Goal: Check status: Check status

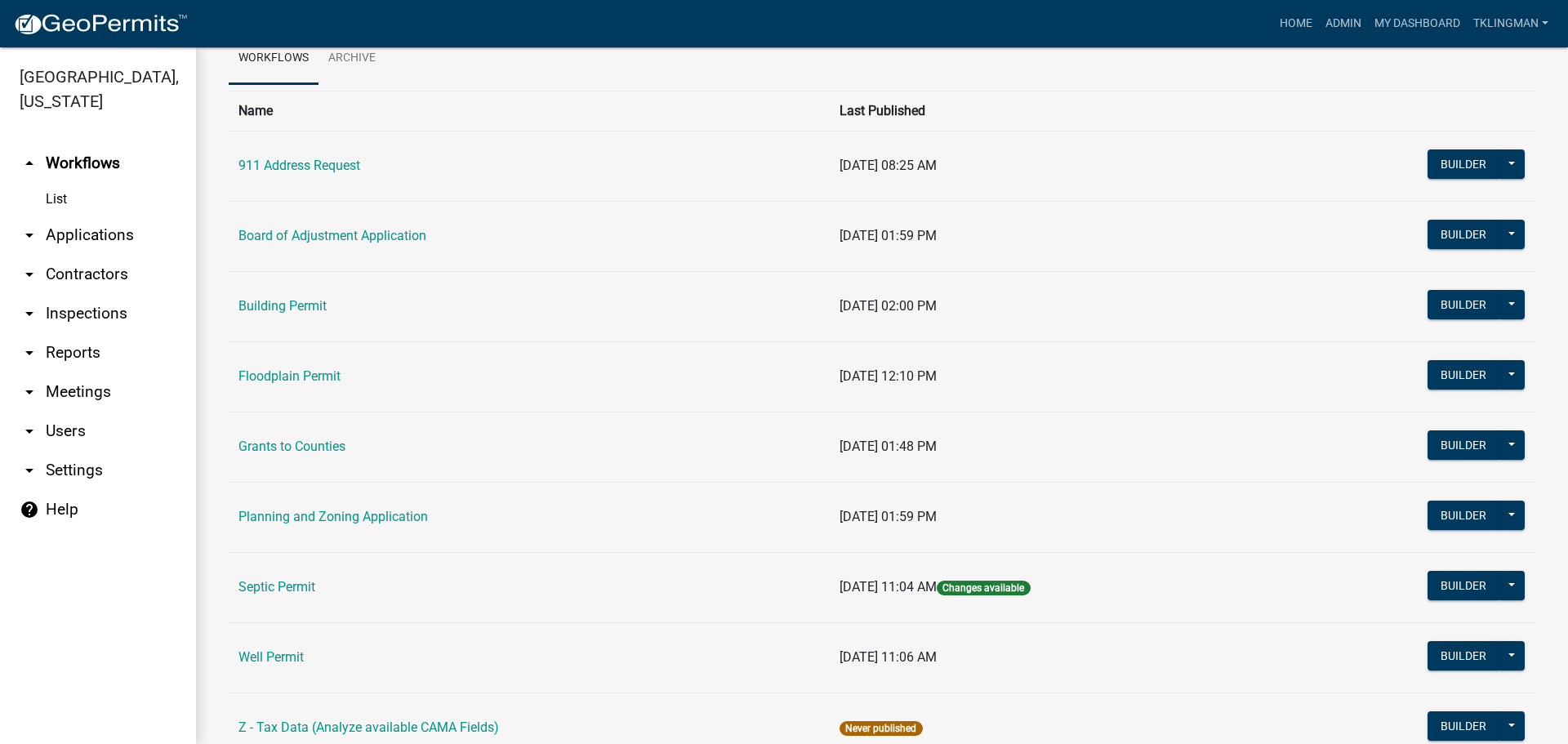
scroll to position [146, 0]
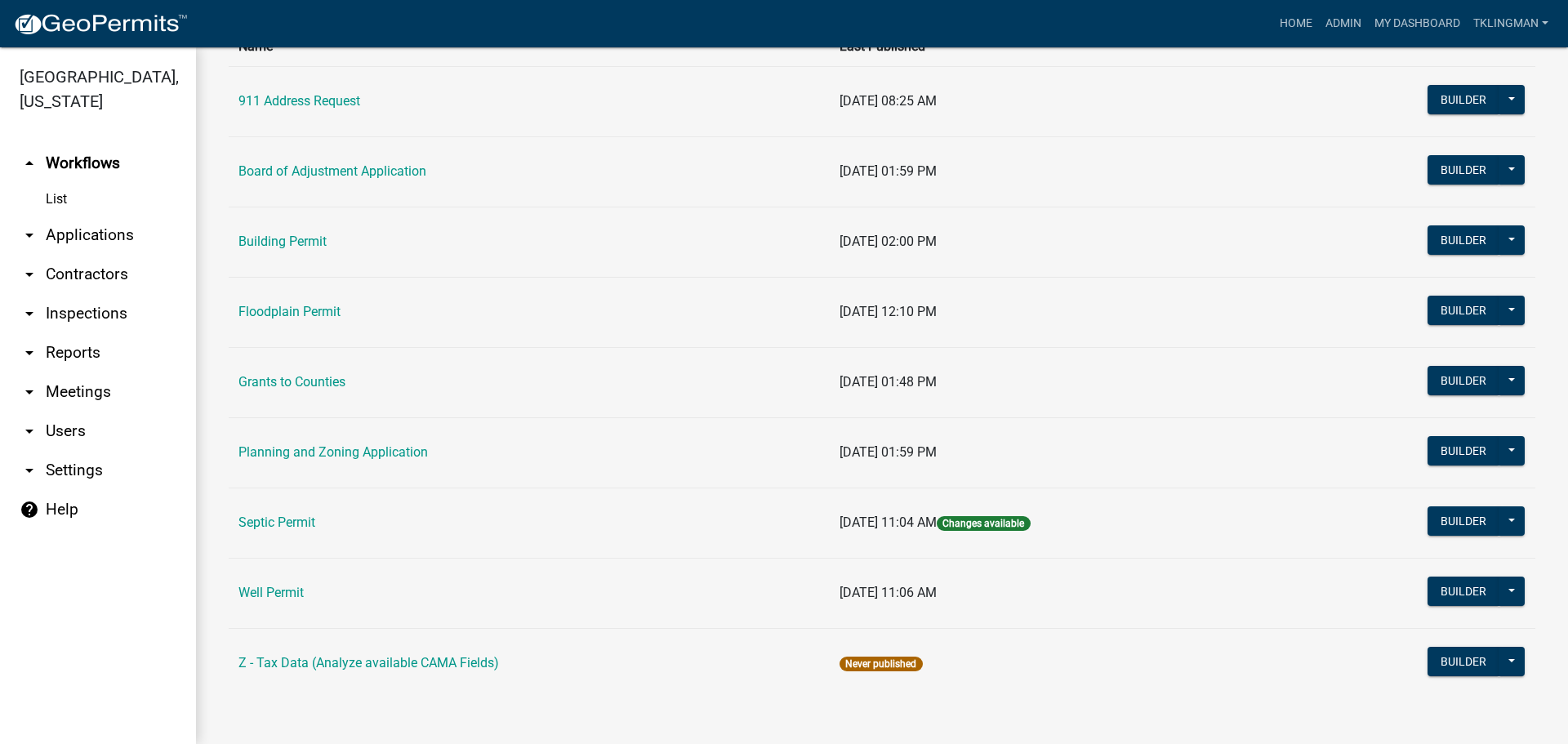
click at [293, 589] on link "Well Permit" at bounding box center [271, 593] width 65 height 15
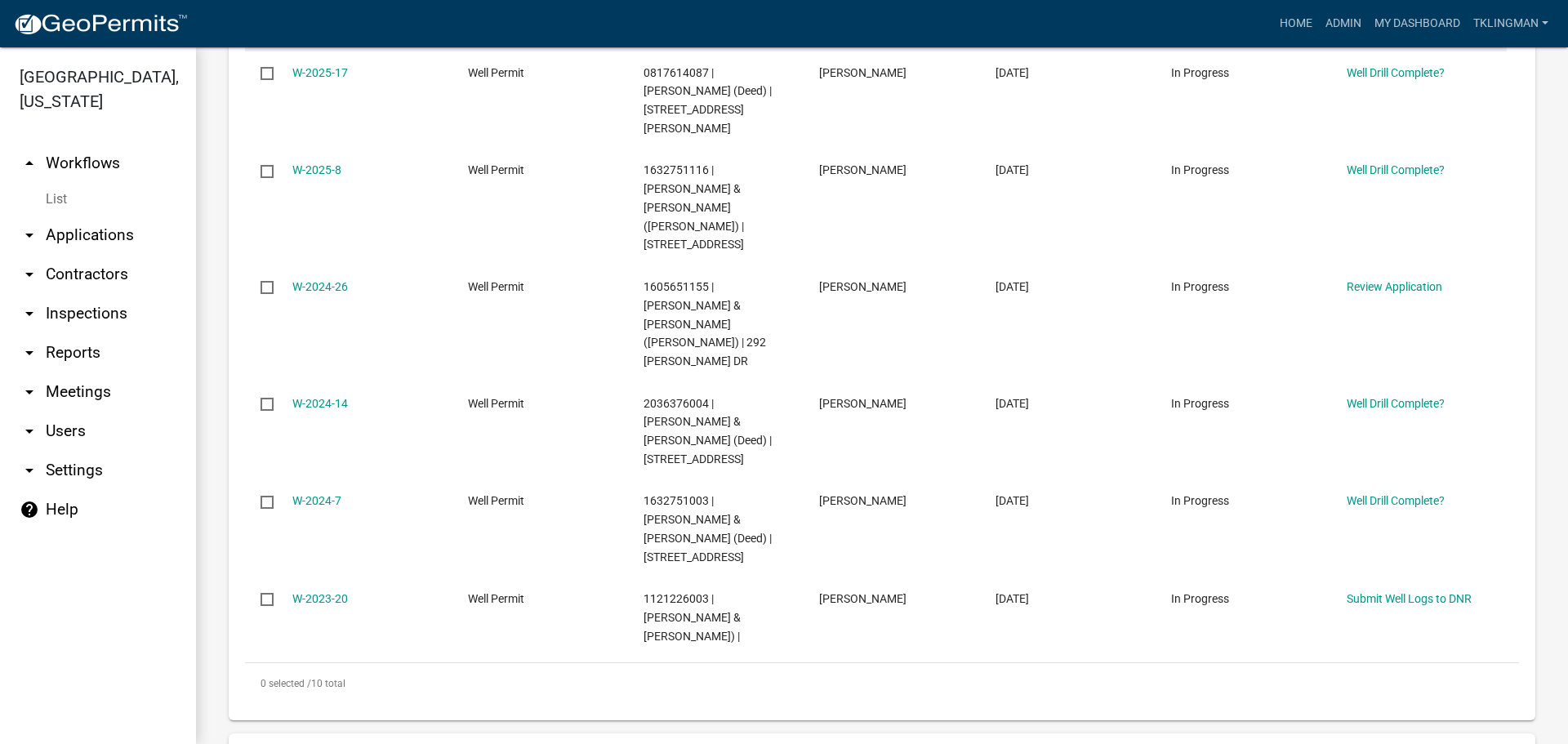
scroll to position [980, 0]
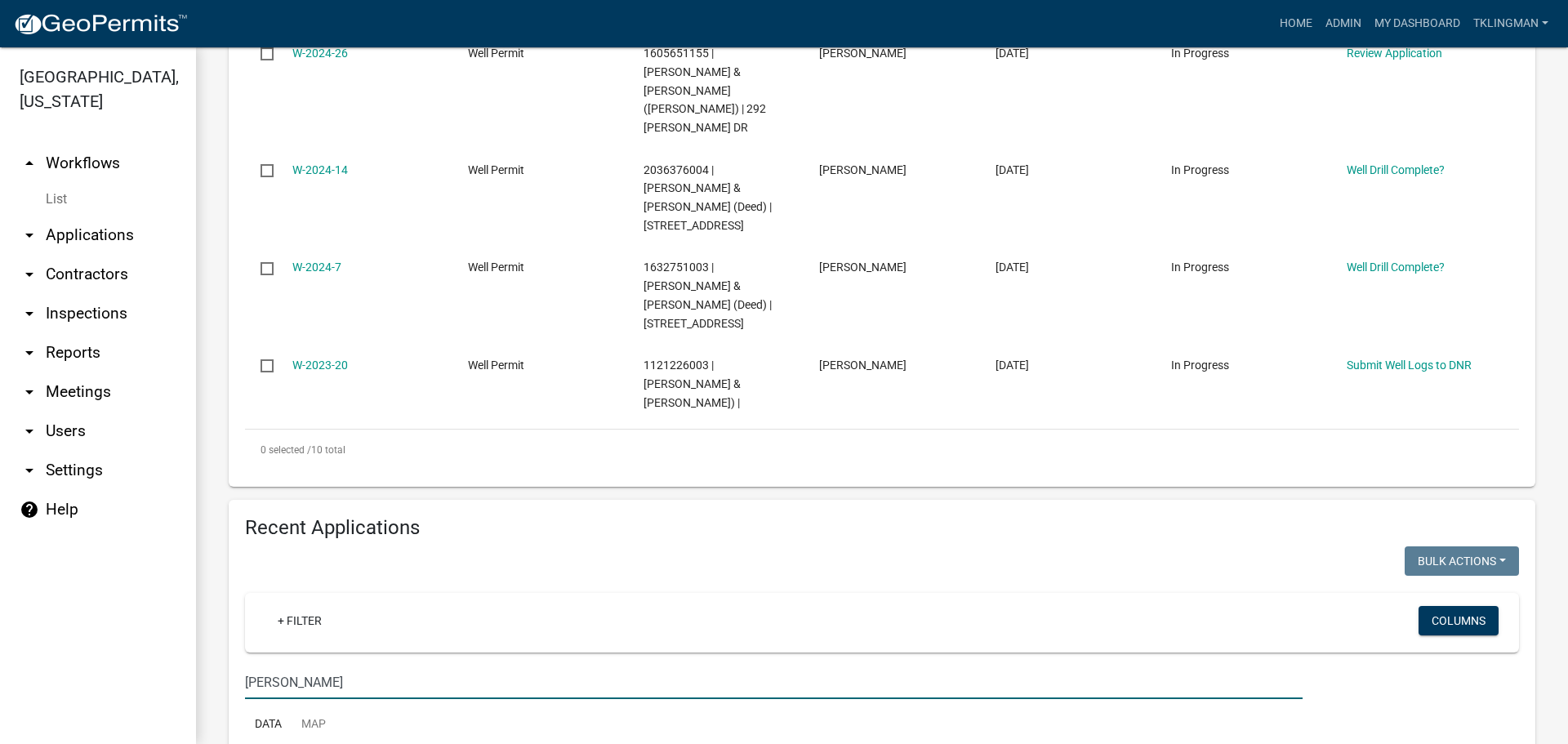
scroll to position [1181, 0]
type input "[PERSON_NAME]"
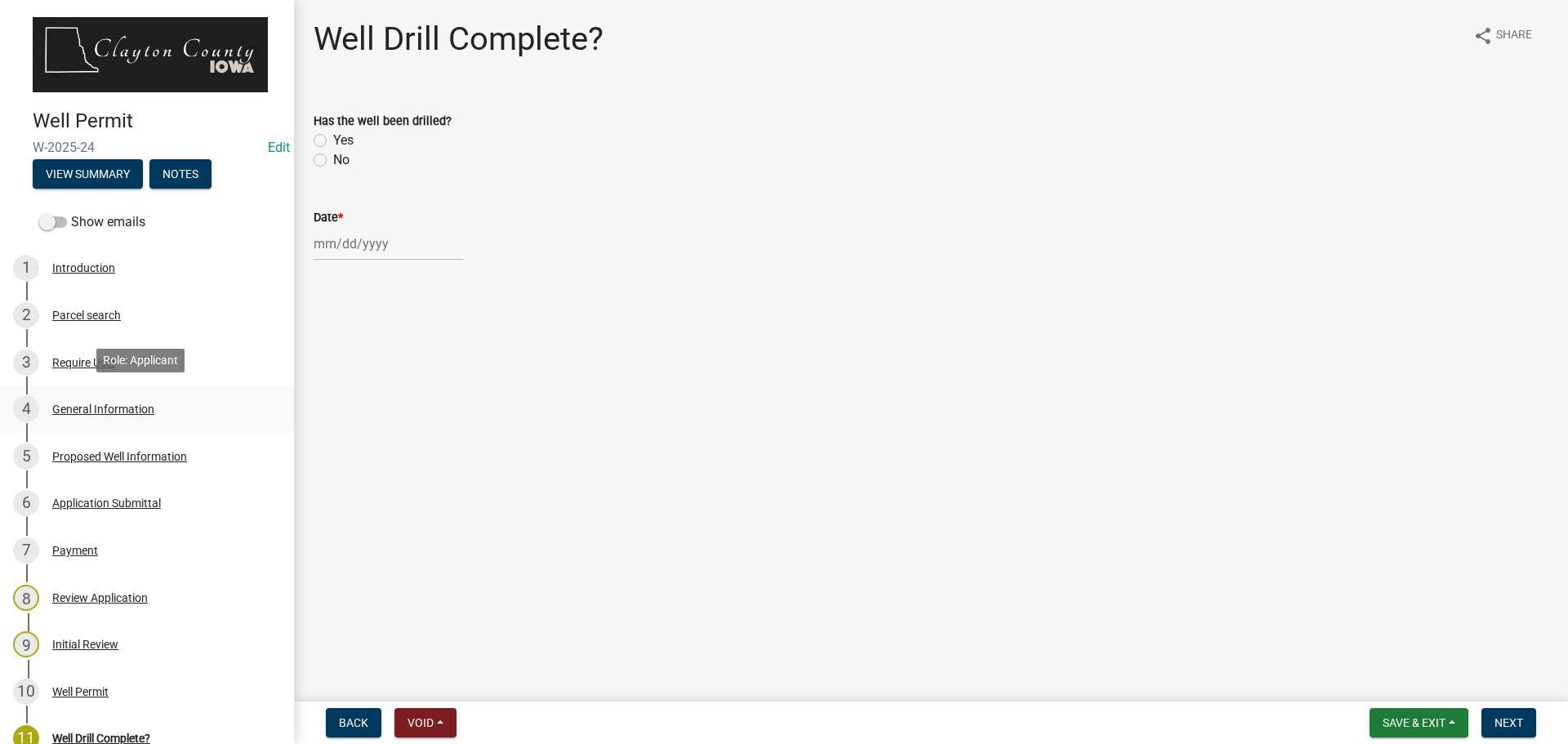
click at [81, 404] on div "General Information" at bounding box center [103, 410] width 102 height 12
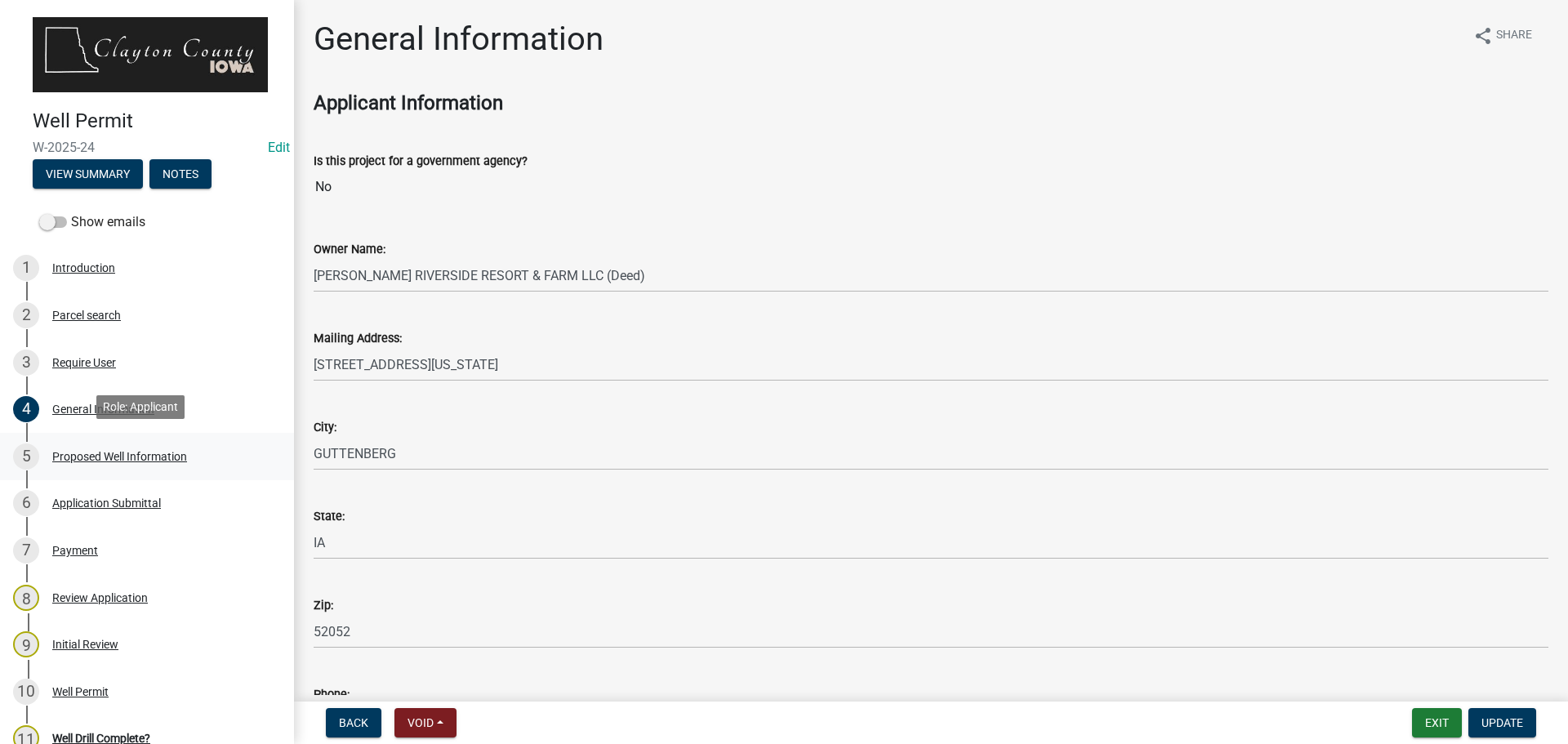
click at [110, 451] on div "Proposed Well Information" at bounding box center [119, 457] width 135 height 12
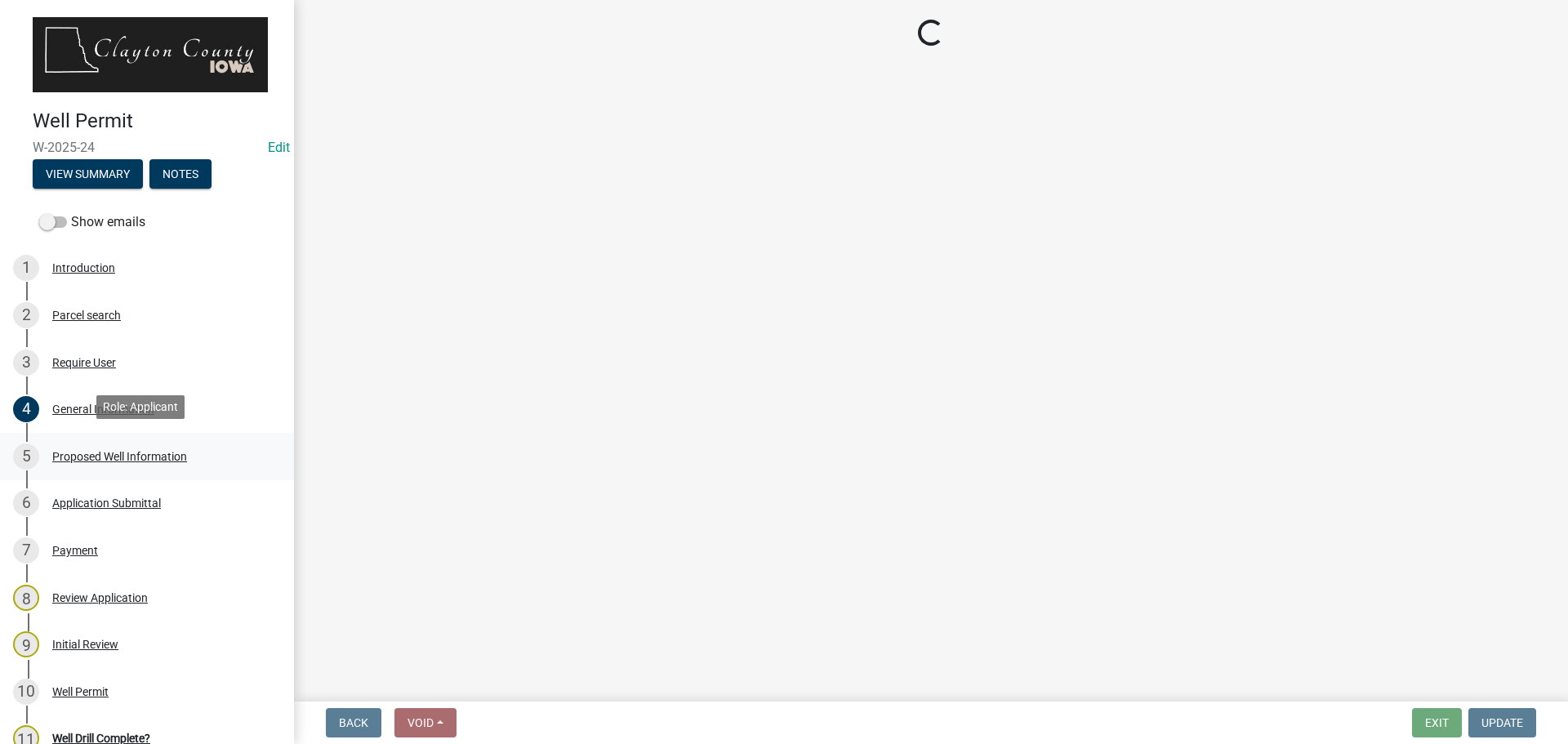
select select "543d3c0e-026f-4ec4-aa14-994034167917"
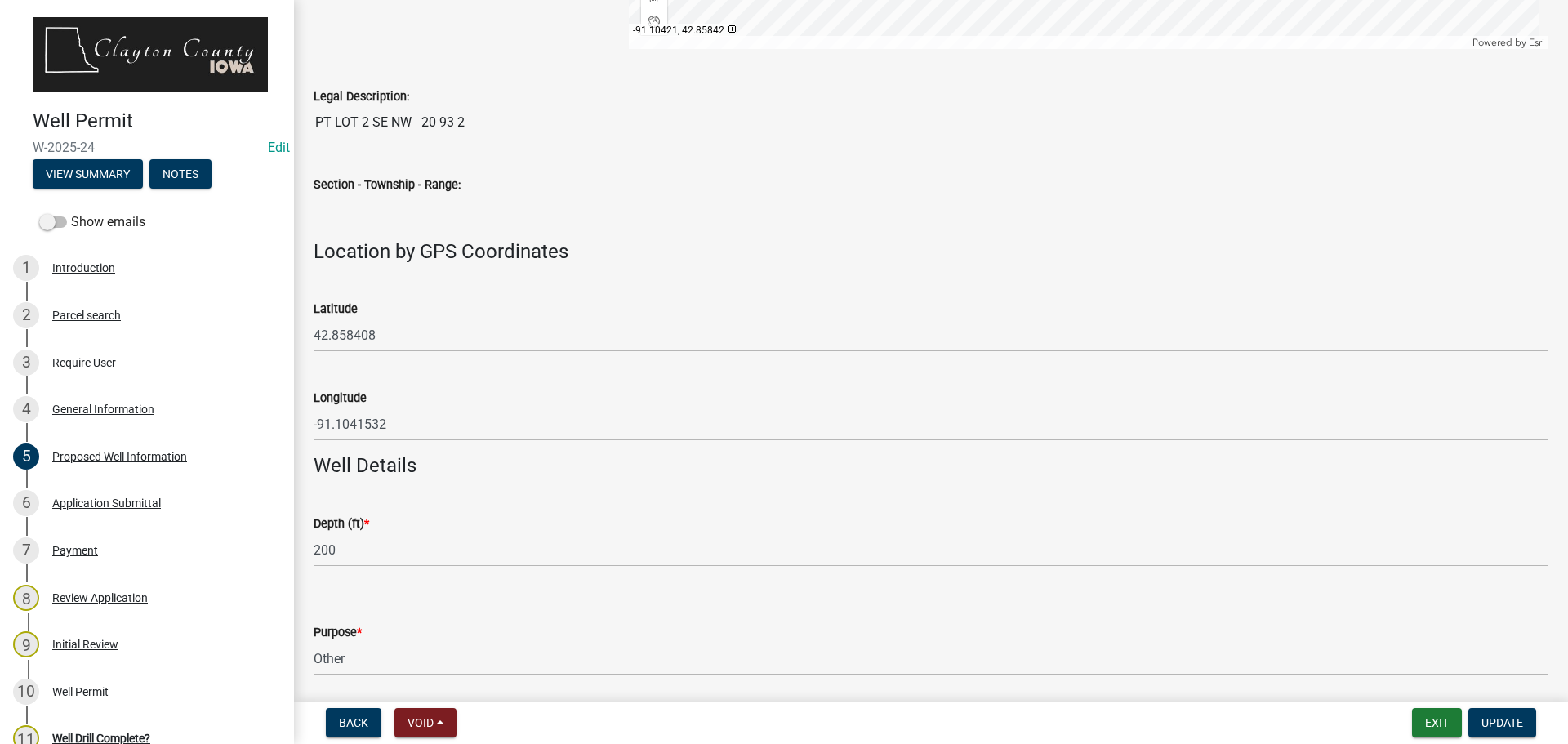
scroll to position [1123, 0]
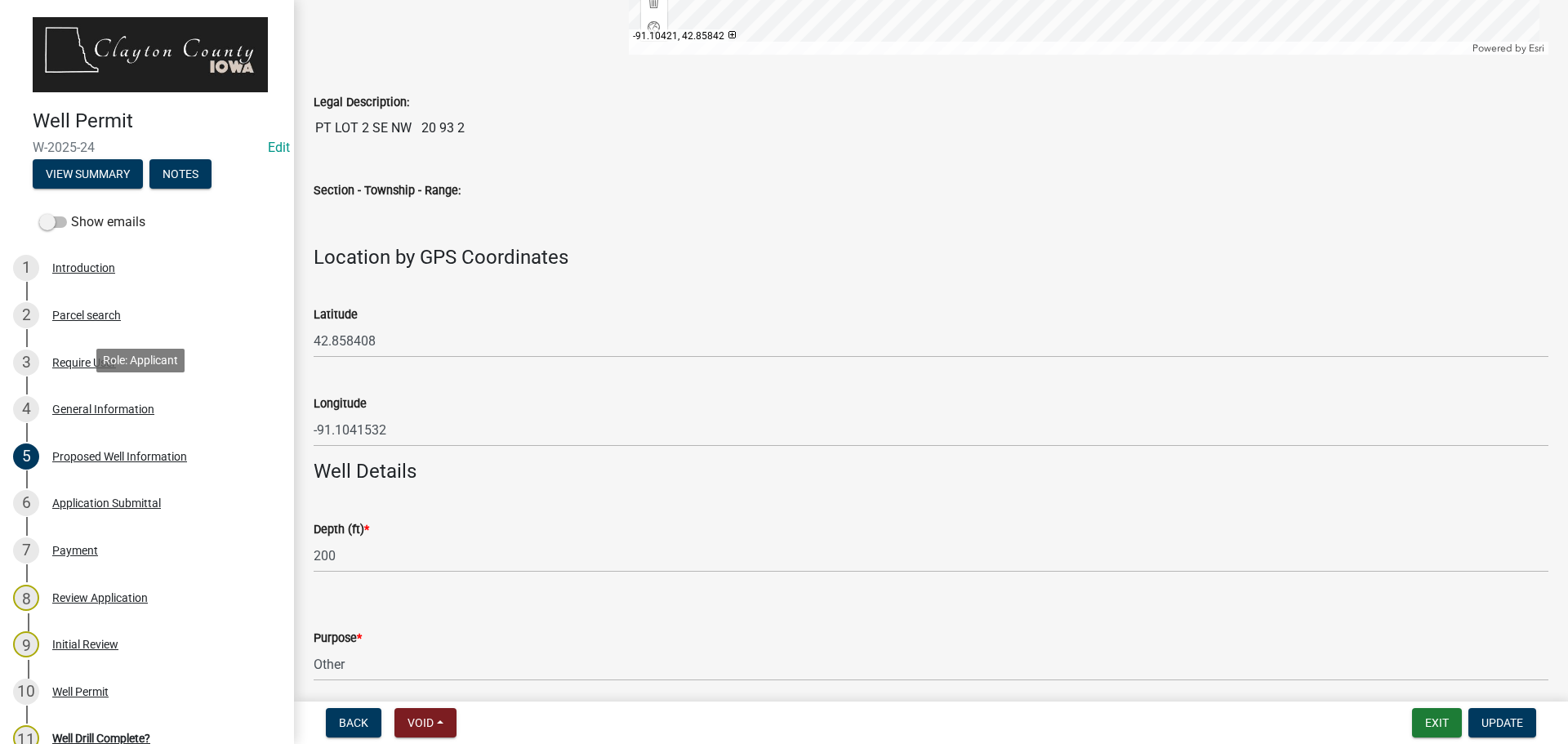
click at [108, 404] on div "General Information" at bounding box center [103, 410] width 102 height 12
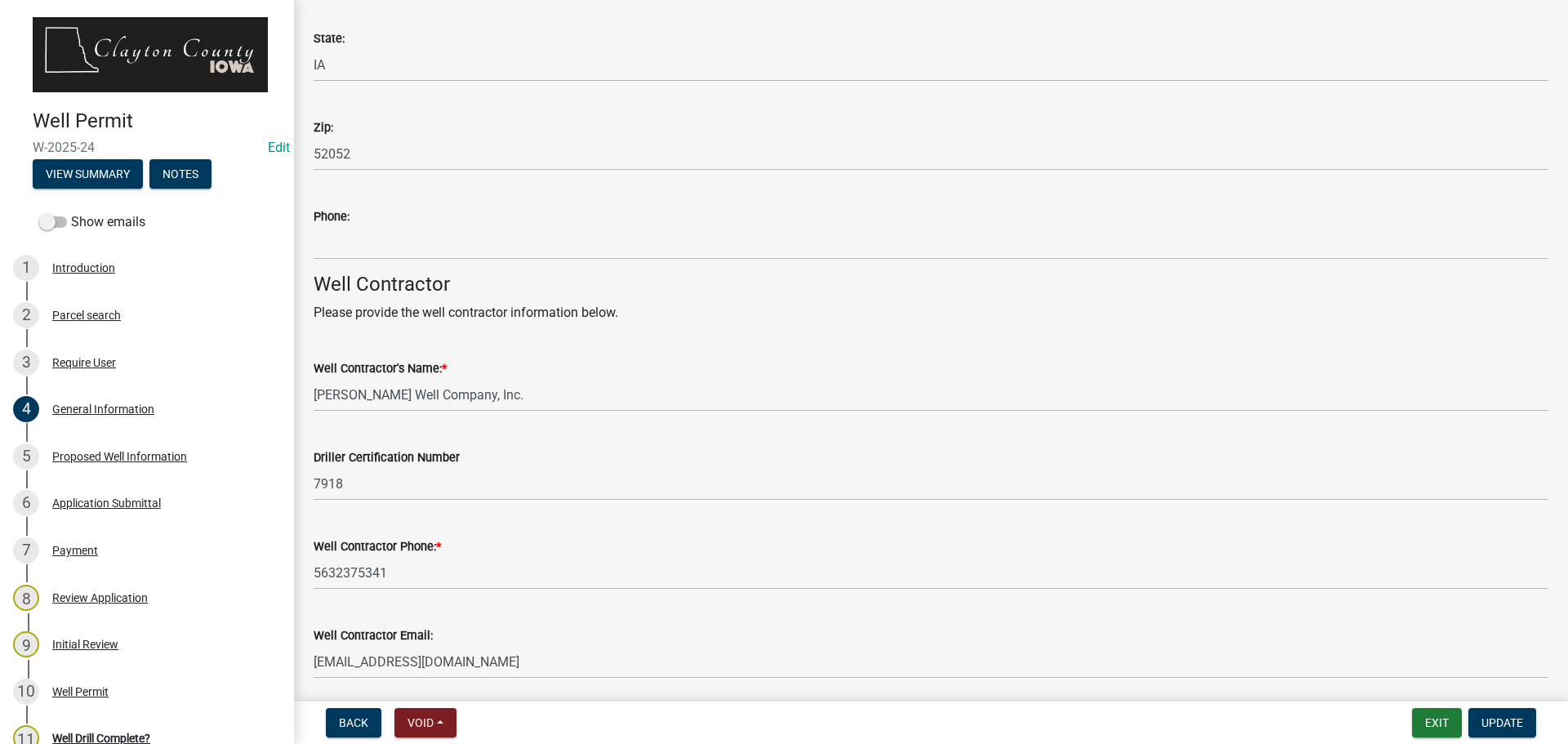
scroll to position [470, 0]
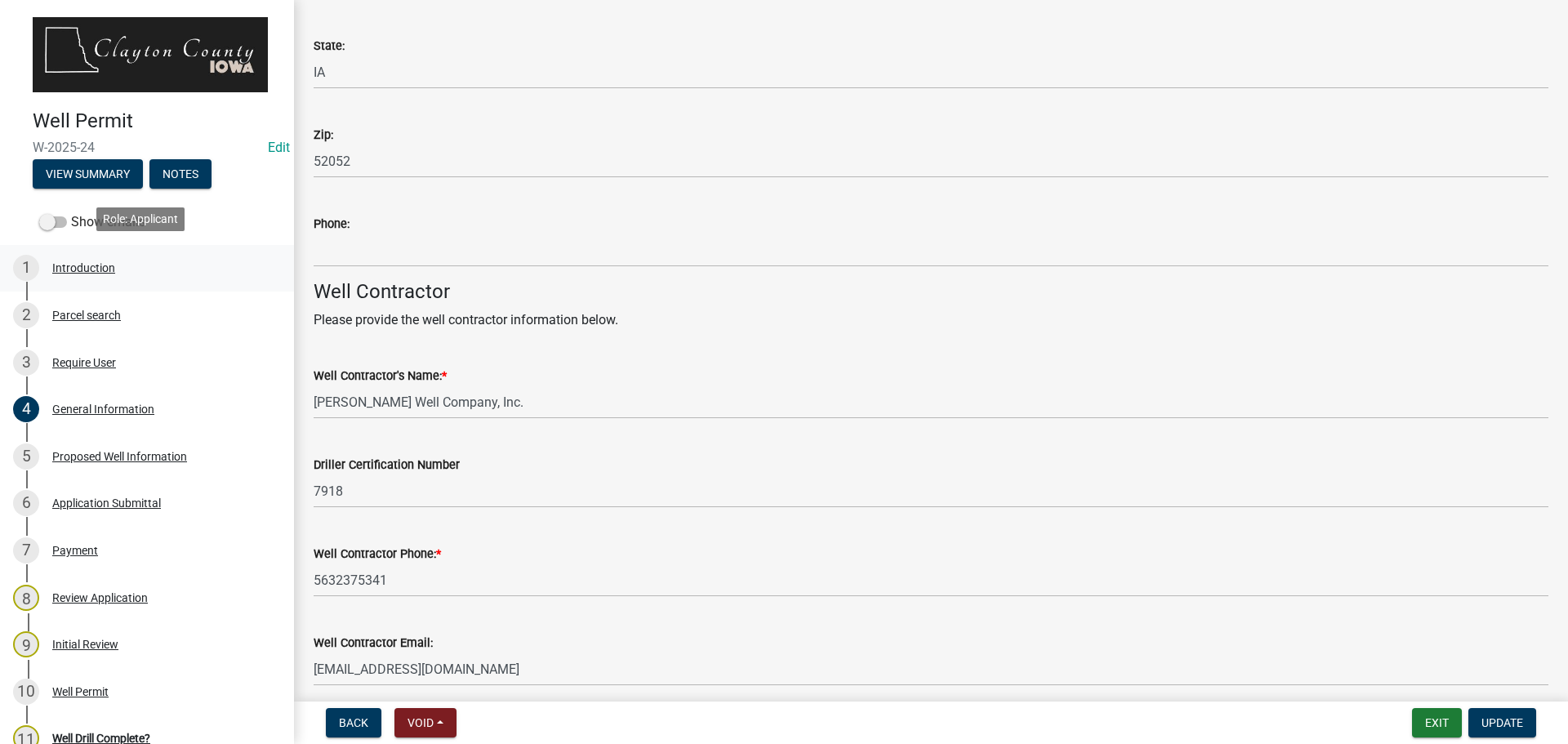
click at [97, 267] on div "Introduction" at bounding box center [83, 268] width 63 height 12
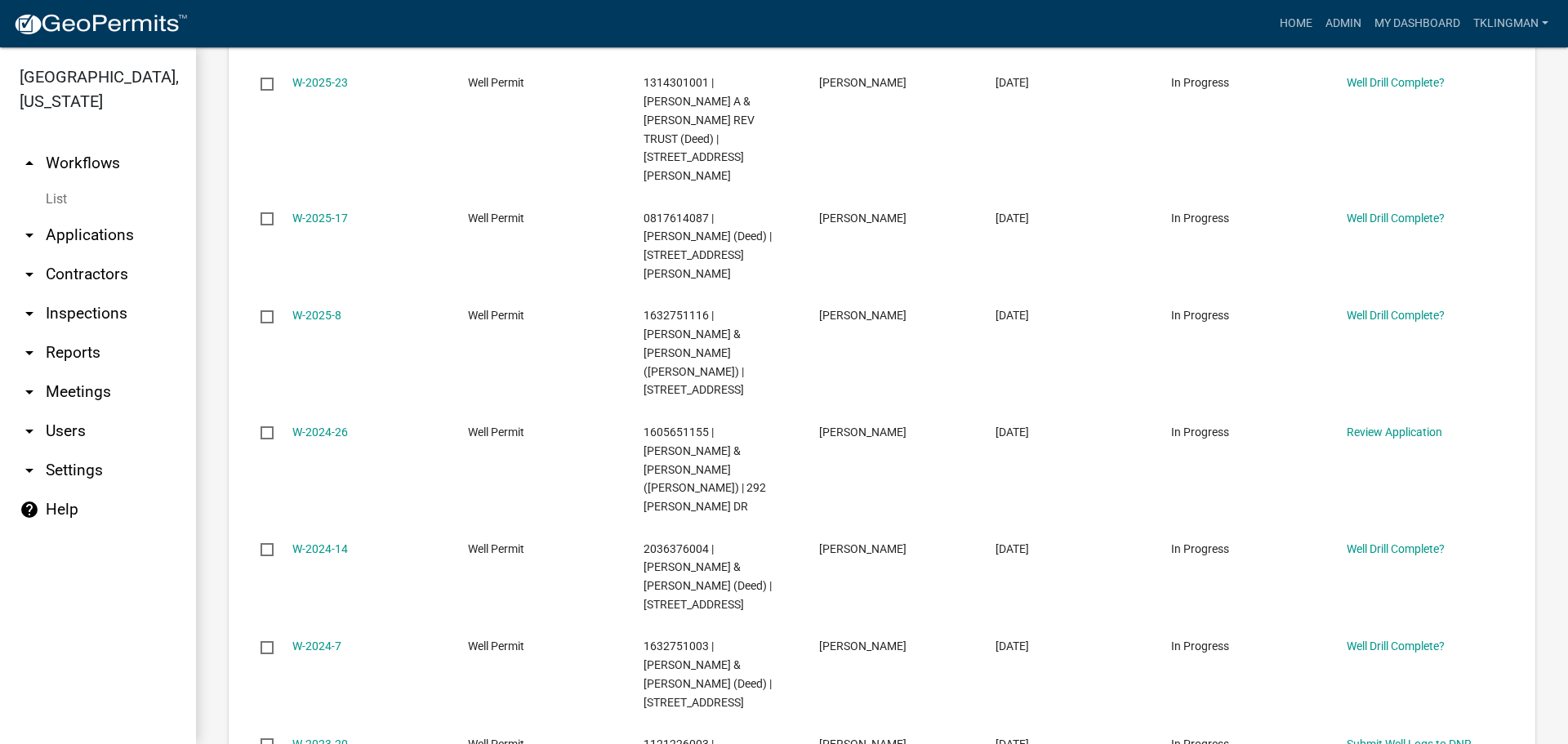
scroll to position [1144, 0]
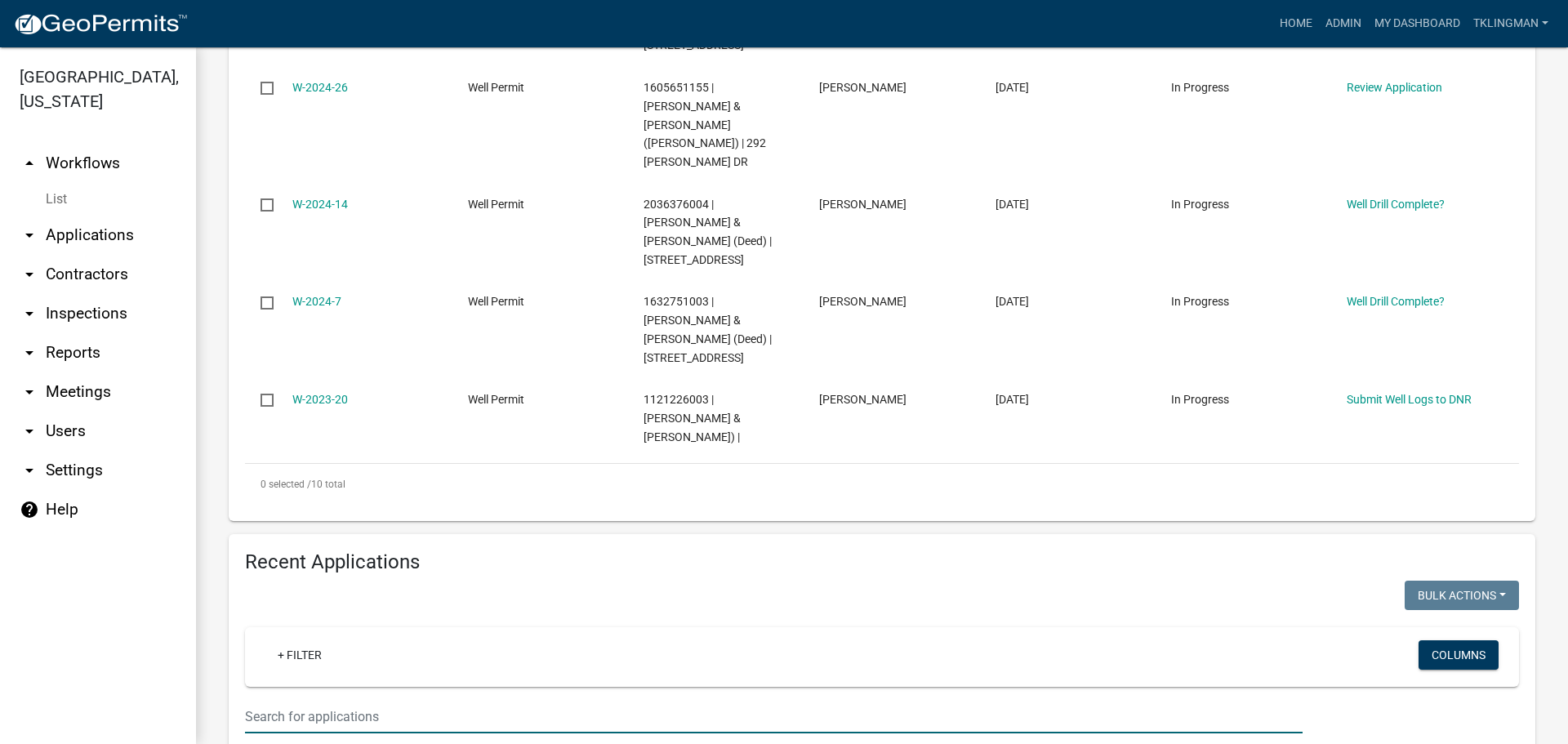
click at [355, 700] on input "text" at bounding box center [774, 717] width 1058 height 34
type input "[PERSON_NAME]"
